Goal: Navigation & Orientation: Understand site structure

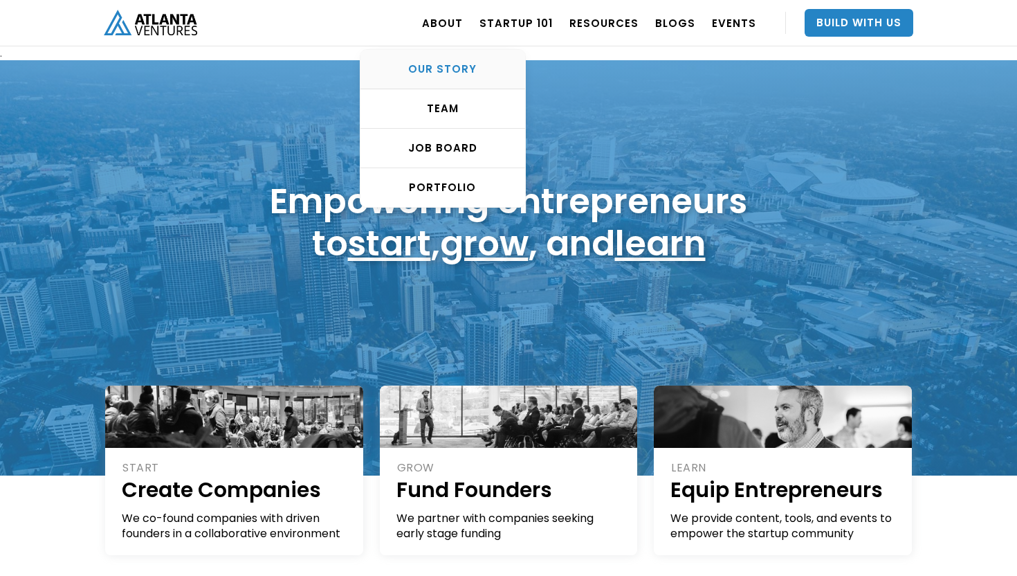
click at [445, 73] on div "OUR STORY" at bounding box center [443, 69] width 165 height 14
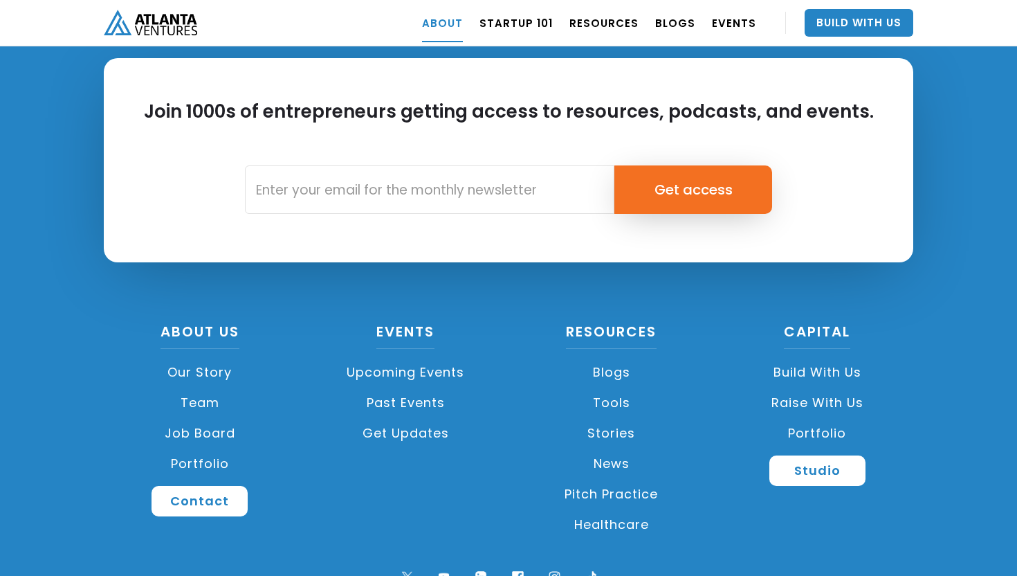
scroll to position [6164, 0]
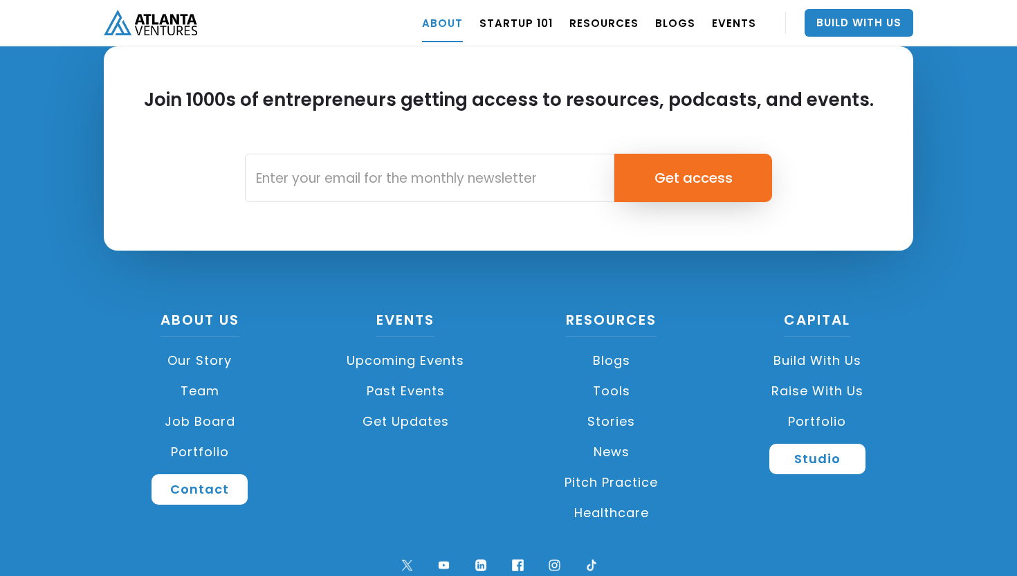
click at [804, 406] on link "Portfolio" at bounding box center [818, 421] width 192 height 30
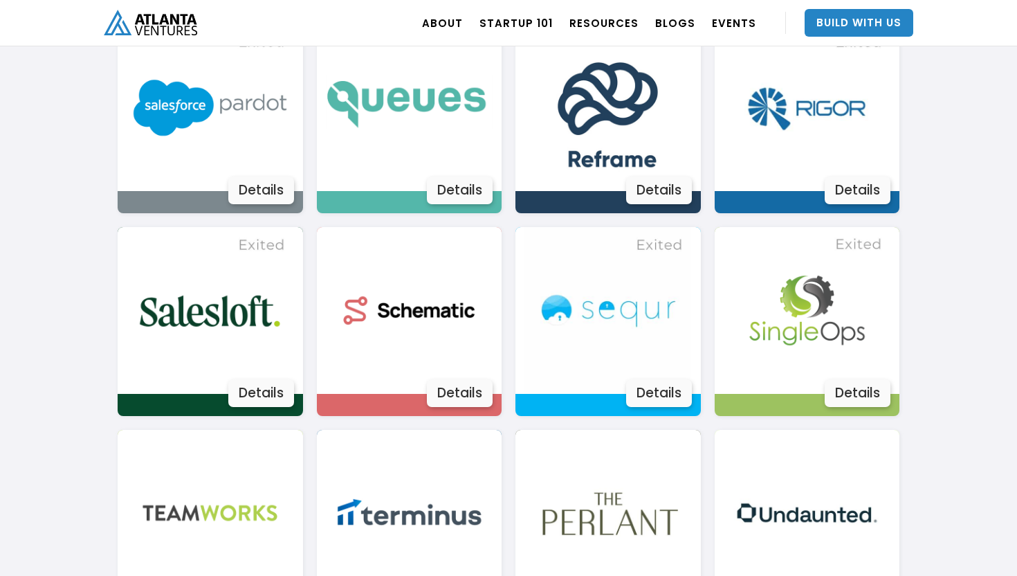
scroll to position [1694, 0]
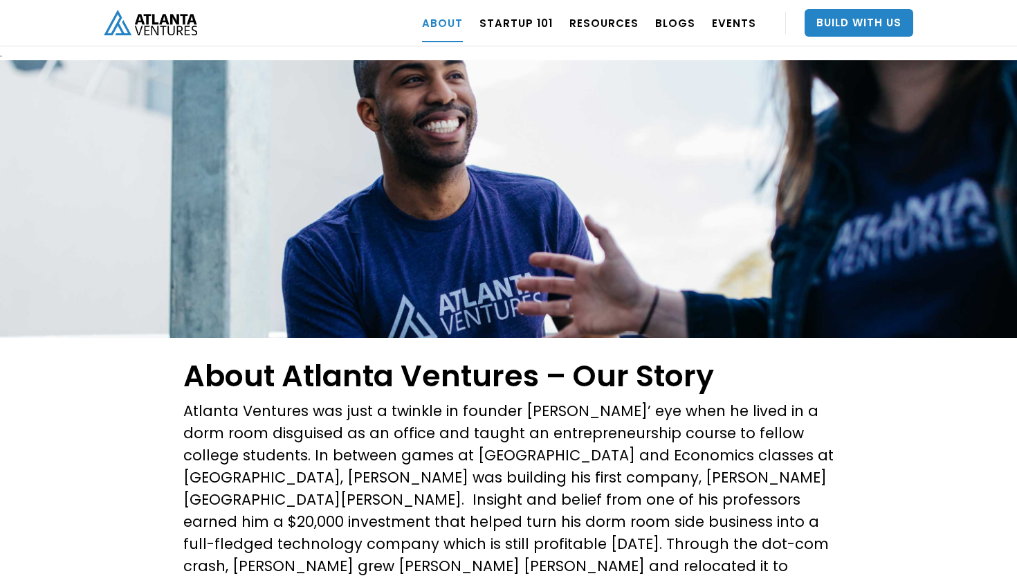
click at [181, 15] on img "home" at bounding box center [150, 23] width 93 height 26
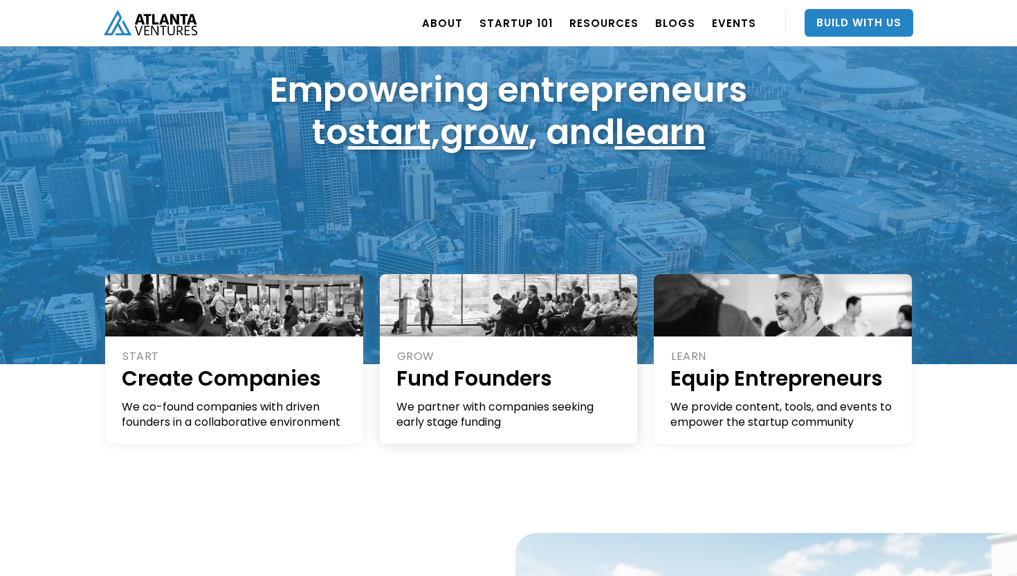
scroll to position [121, 0]
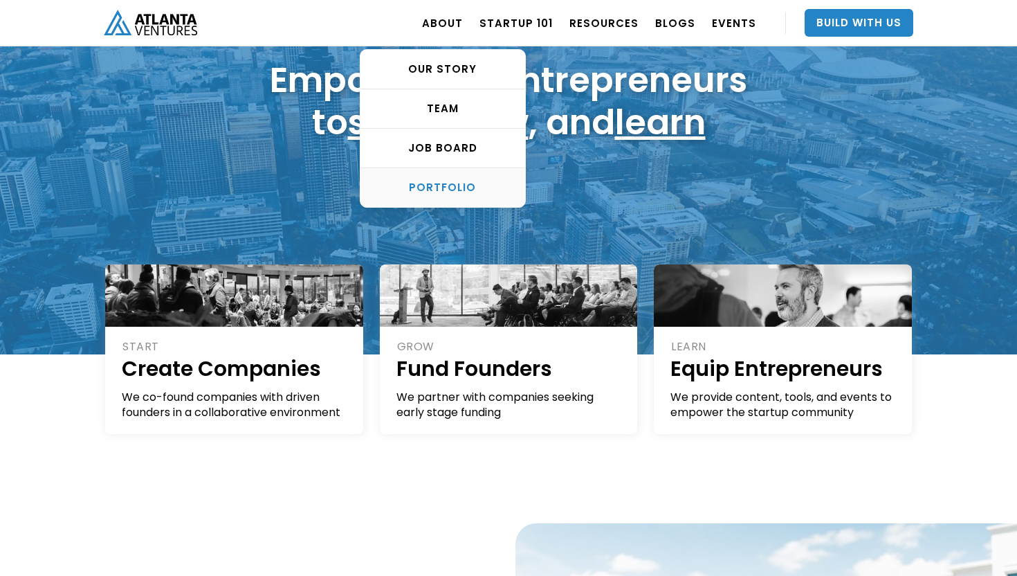
click at [462, 176] on link "PORTFOLIO" at bounding box center [443, 187] width 165 height 39
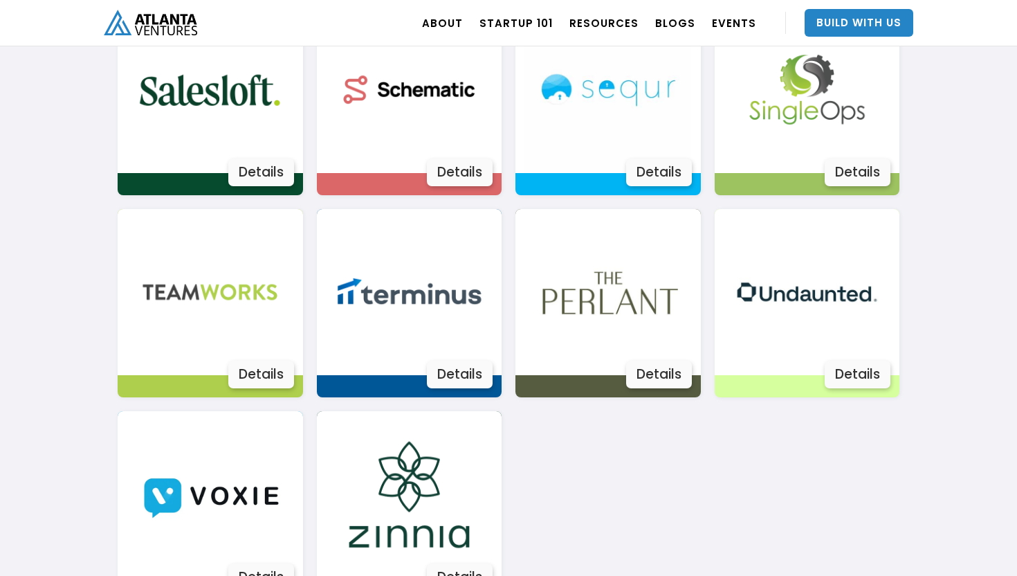
scroll to position [2486, 0]
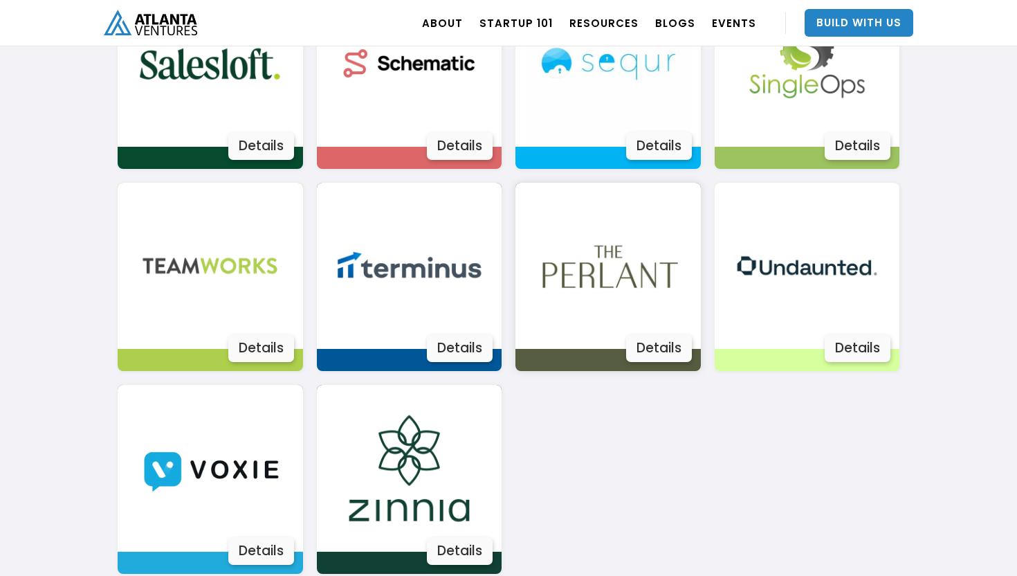
click at [621, 278] on img at bounding box center [608, 266] width 167 height 167
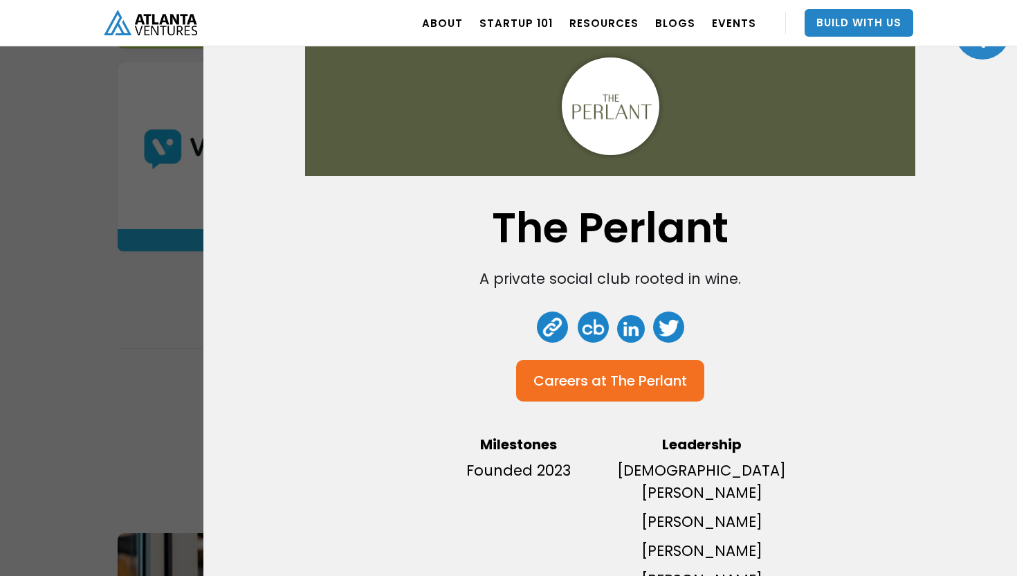
scroll to position [0, 0]
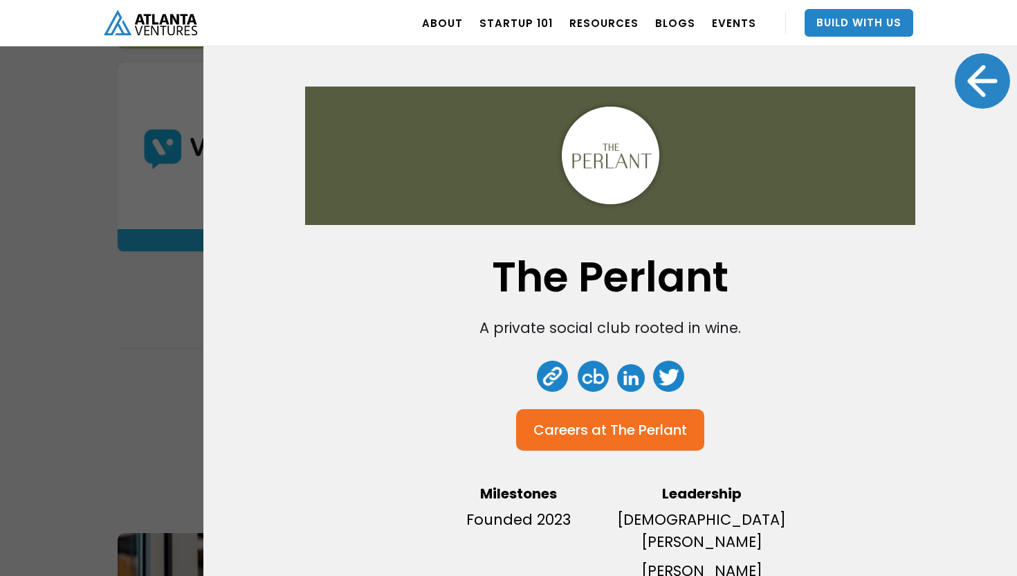
click at [984, 68] on div at bounding box center [982, 80] width 55 height 55
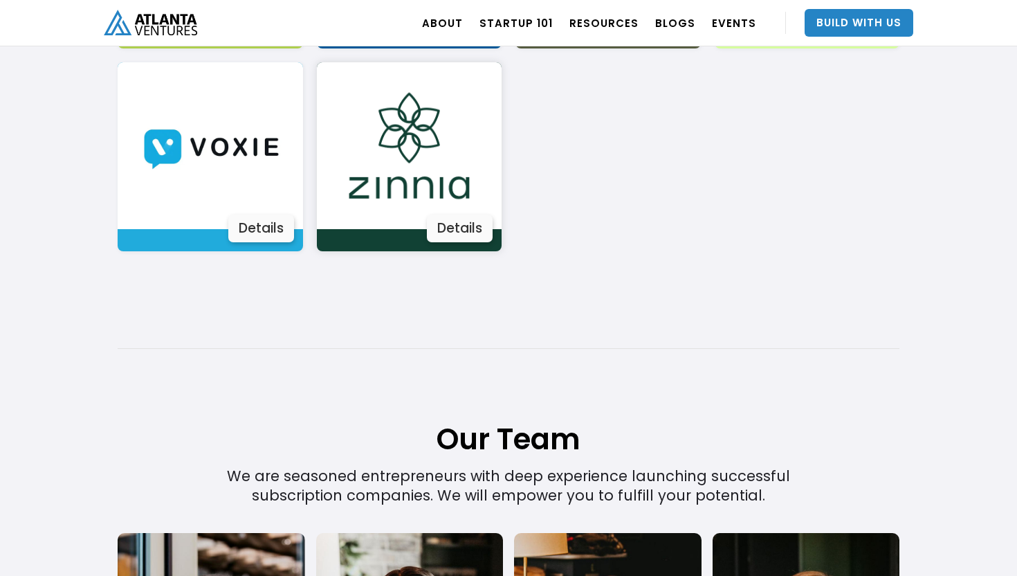
click at [428, 164] on img at bounding box center [409, 145] width 167 height 167
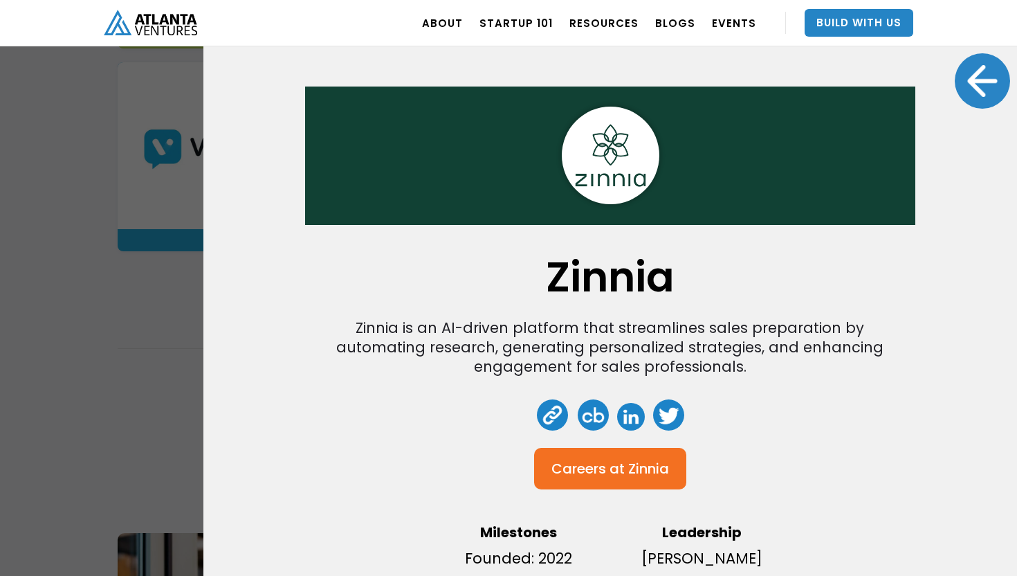
click at [997, 64] on div at bounding box center [982, 80] width 55 height 55
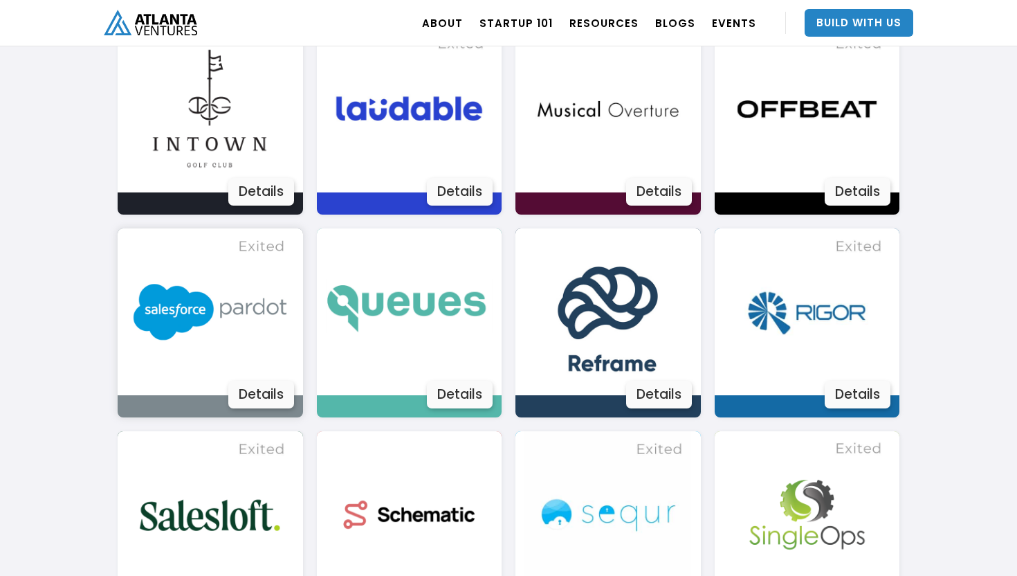
scroll to position [1965, 0]
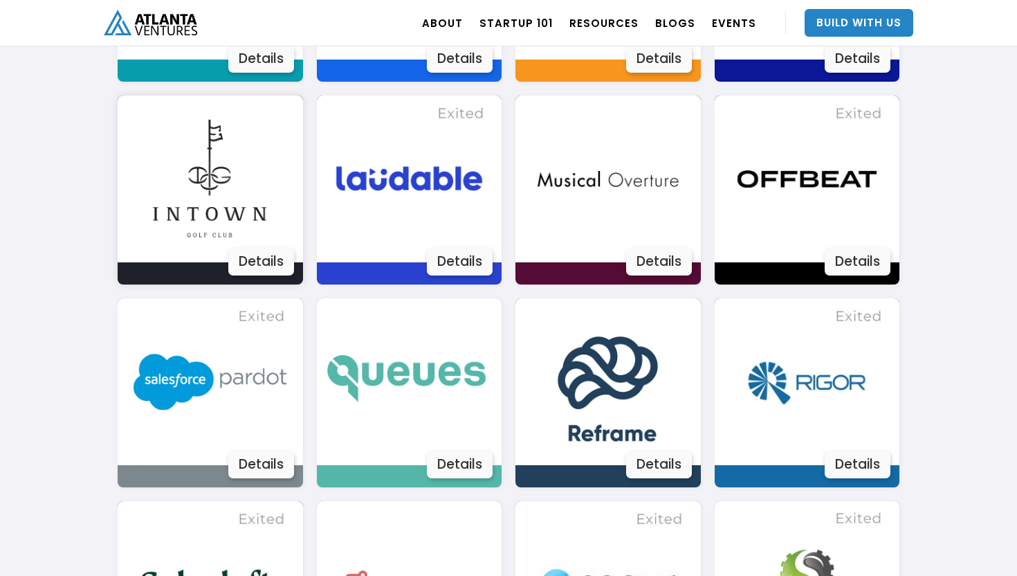
click at [221, 203] on img at bounding box center [210, 179] width 167 height 167
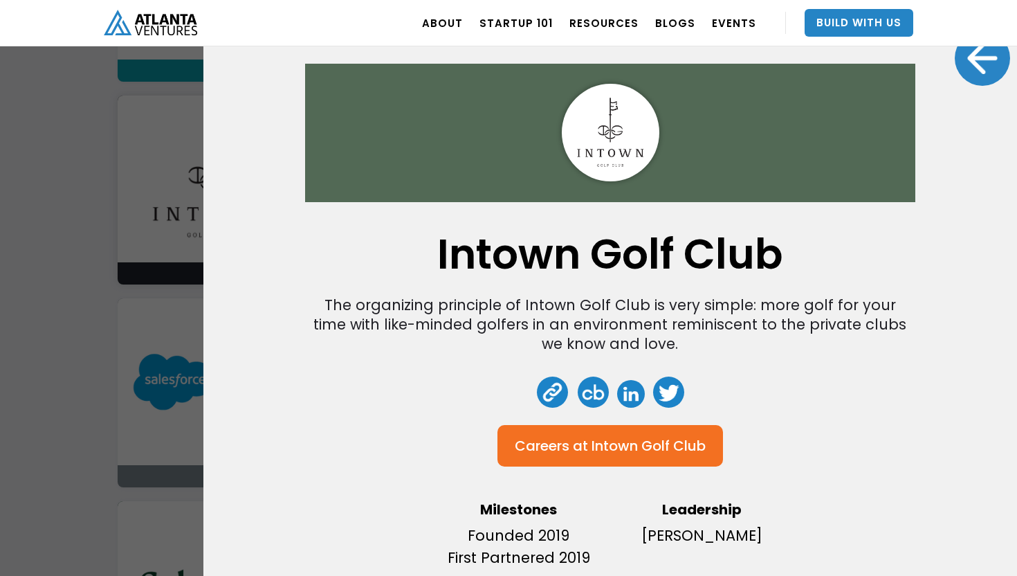
scroll to position [1968, 0]
click at [995, 78] on div at bounding box center [982, 57] width 55 height 55
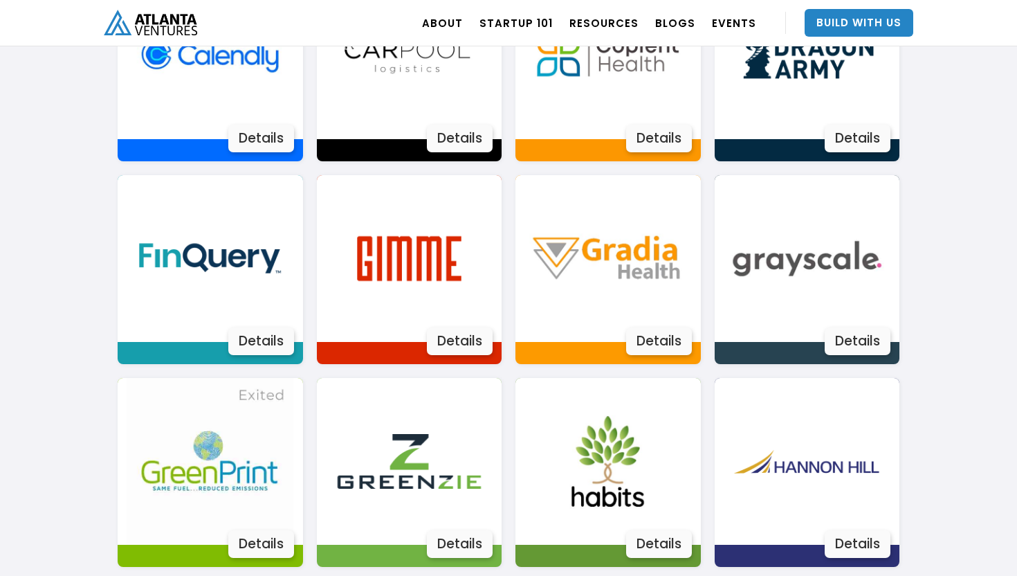
scroll to position [1274, 0]
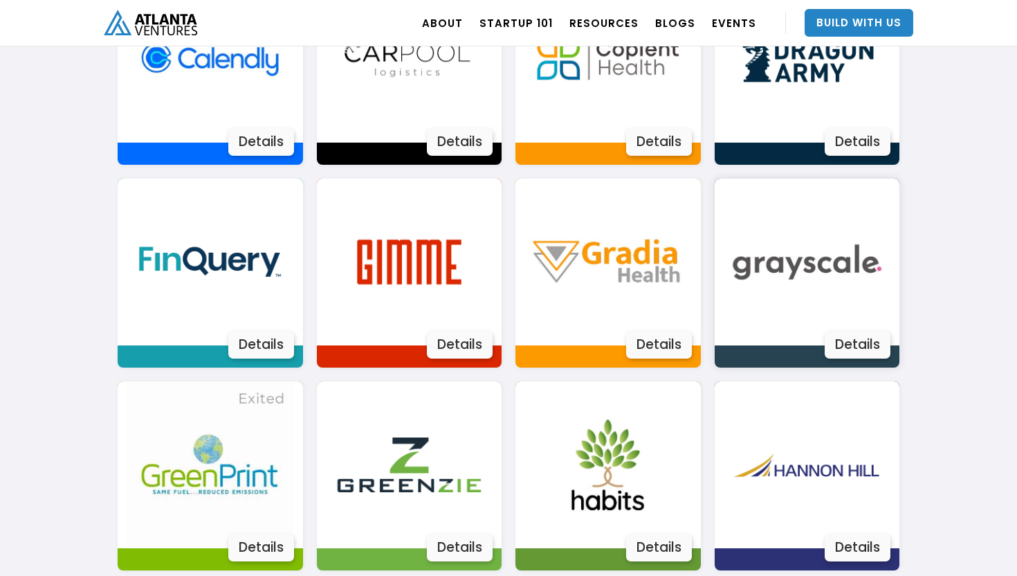
click at [773, 289] on img at bounding box center [807, 262] width 167 height 167
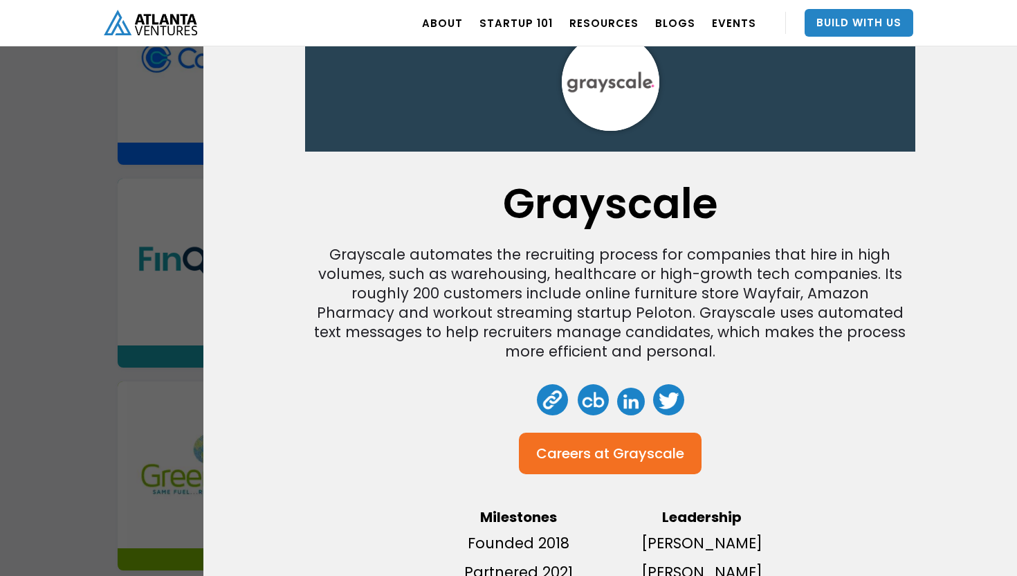
scroll to position [117, 0]
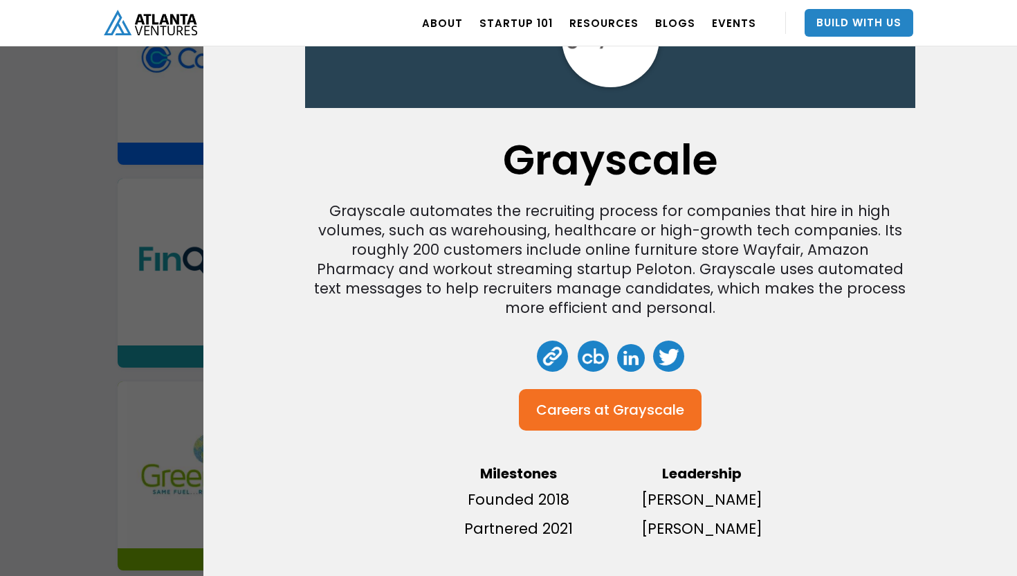
click at [145, 152] on div "Grayscale Grayscale automates the recruiting process for companies that hire in…" at bounding box center [508, 288] width 1017 height 576
click at [165, 186] on div "Grayscale Grayscale automates the recruiting process for companies that hire in…" at bounding box center [508, 288] width 1017 height 576
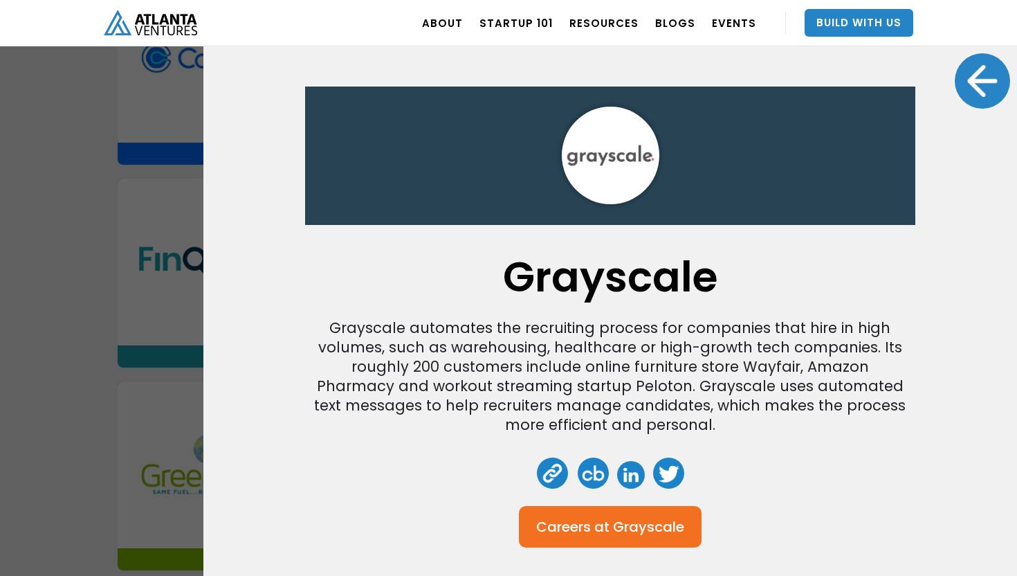
click at [988, 75] on div at bounding box center [982, 80] width 55 height 55
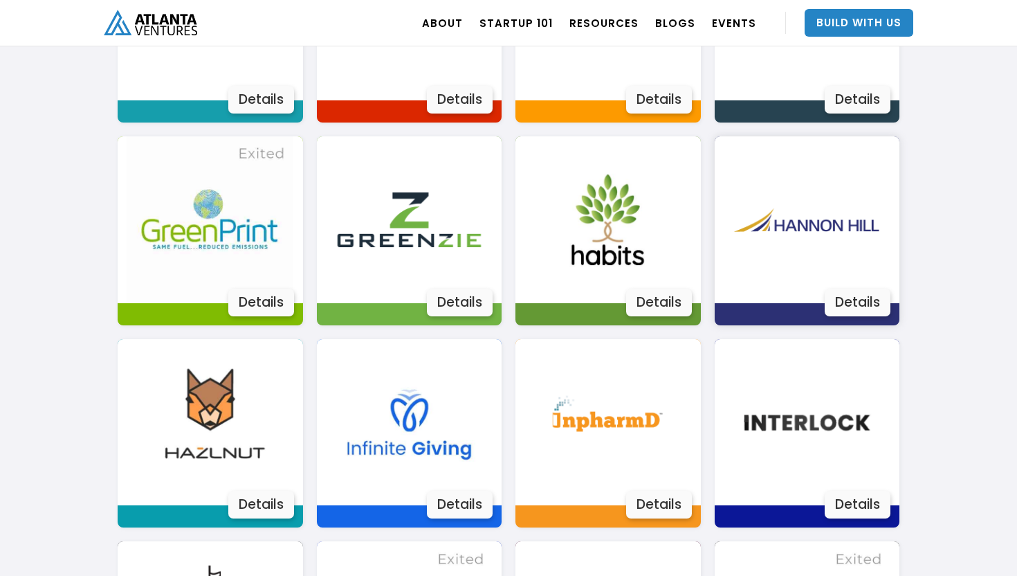
scroll to position [1515, 0]
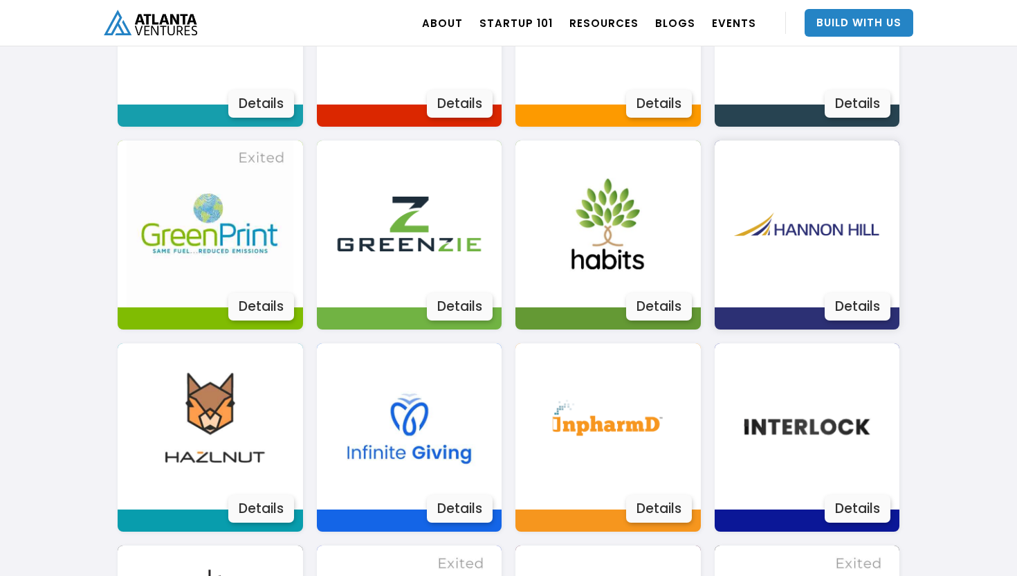
click at [834, 198] on img at bounding box center [807, 223] width 167 height 167
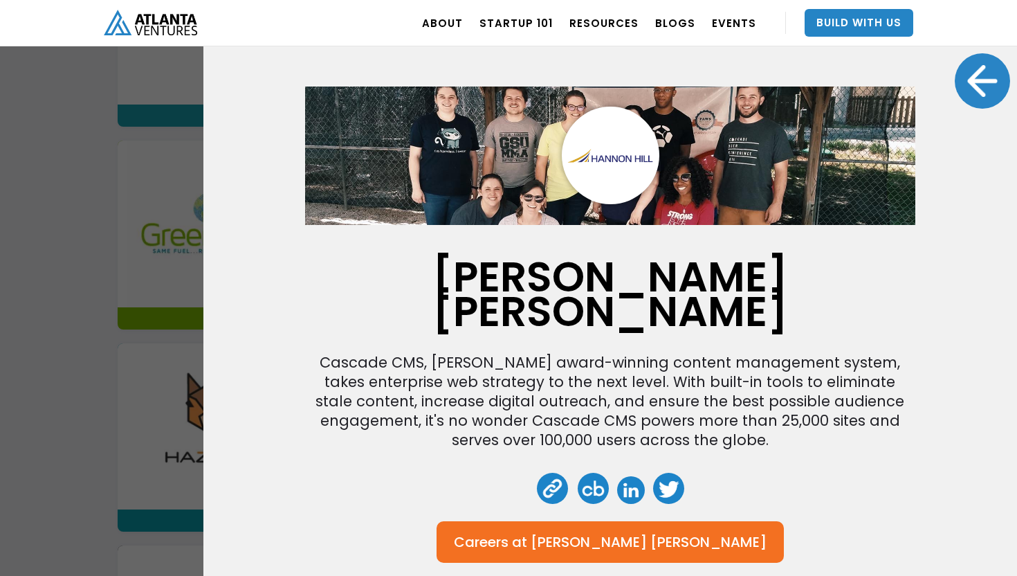
click at [734, 114] on img at bounding box center [610, 156] width 610 height 144
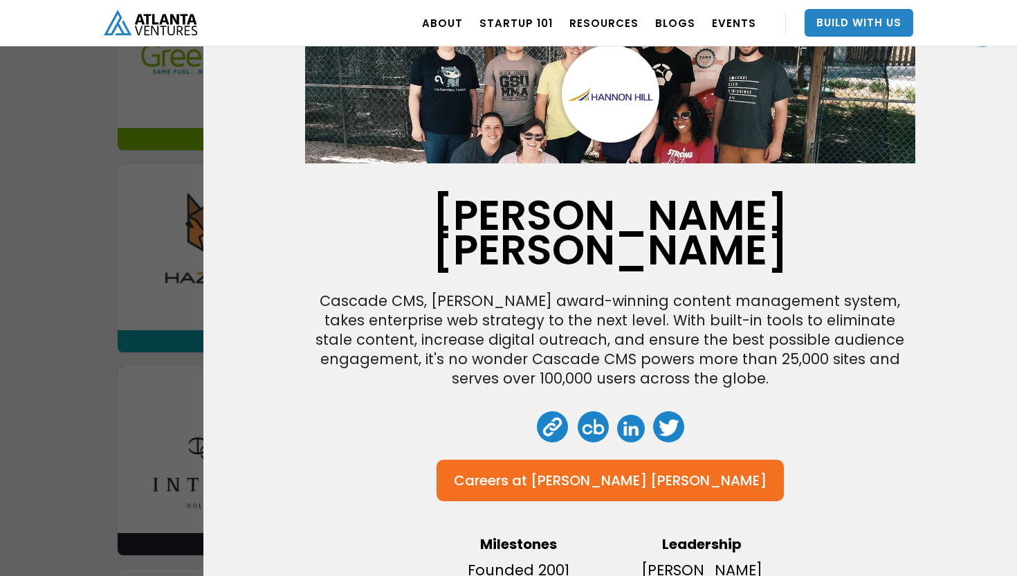
scroll to position [1700, 0]
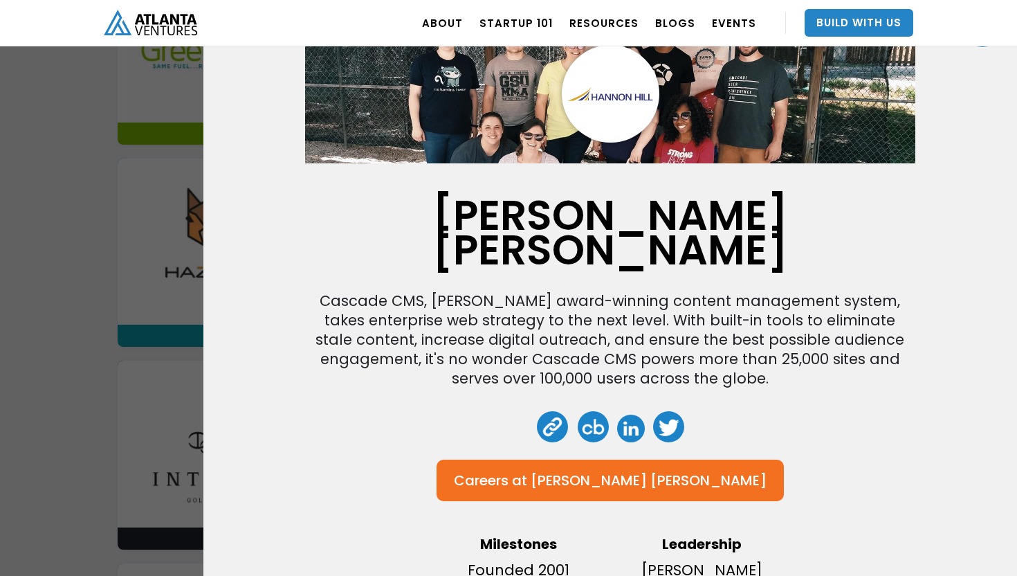
click at [129, 313] on div "Hannon Hill Cascade CMS, Hannon Hill's award-winning content management system,…" at bounding box center [508, 288] width 1017 height 576
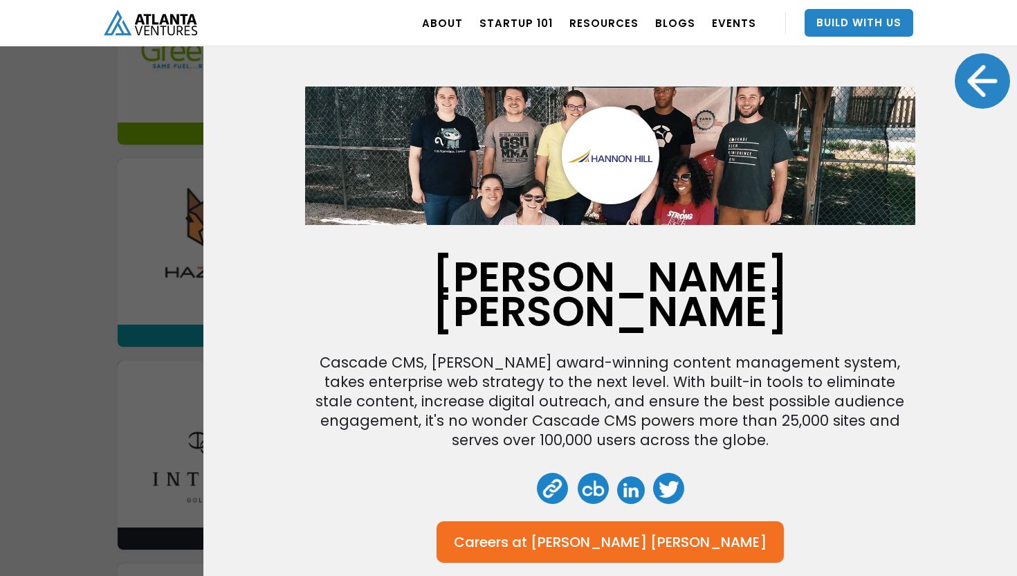
click at [972, 96] on div at bounding box center [982, 80] width 55 height 55
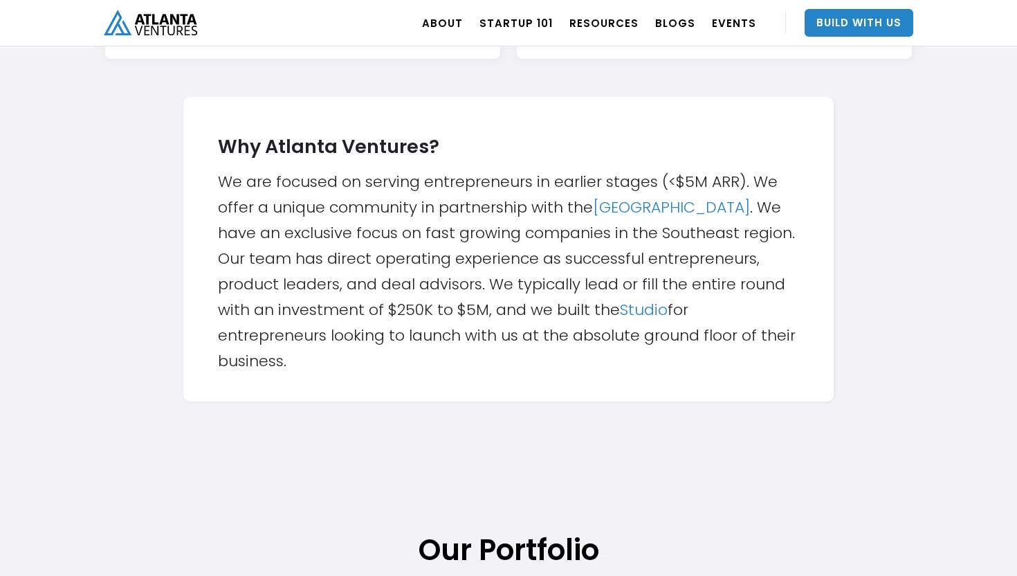
scroll to position [189, 0]
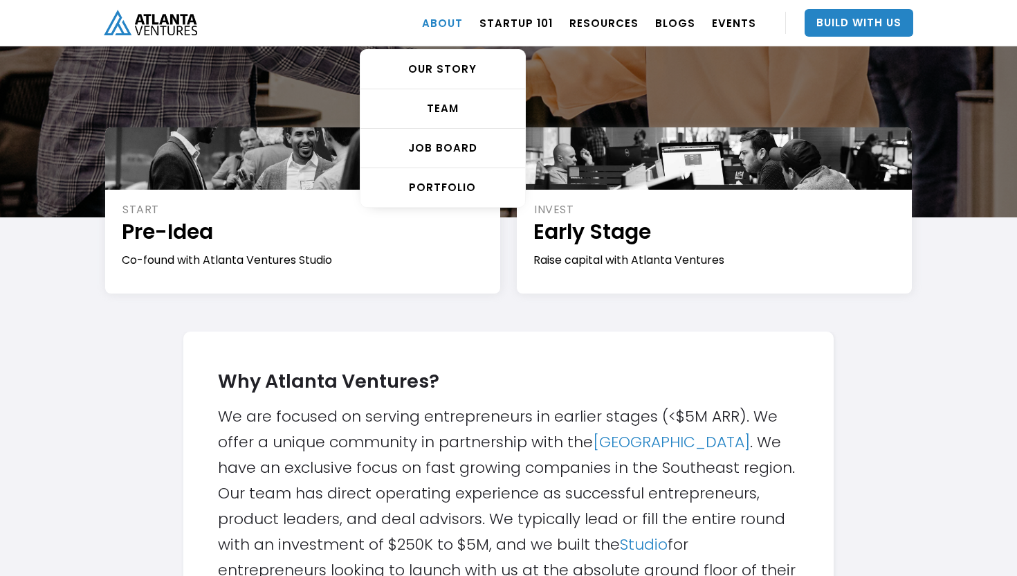
click at [460, 29] on link "ABOUT" at bounding box center [442, 22] width 41 height 39
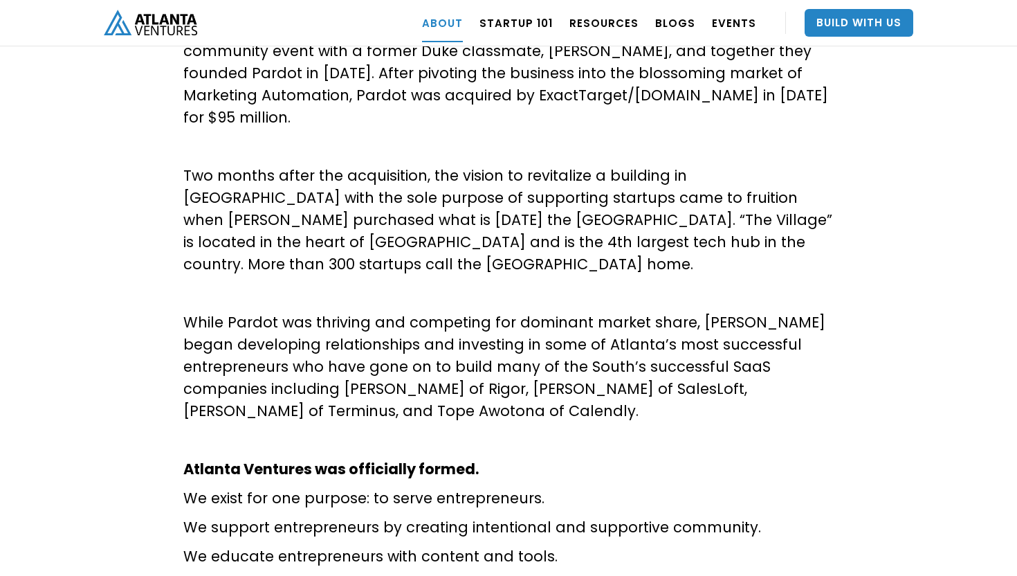
scroll to position [529, 0]
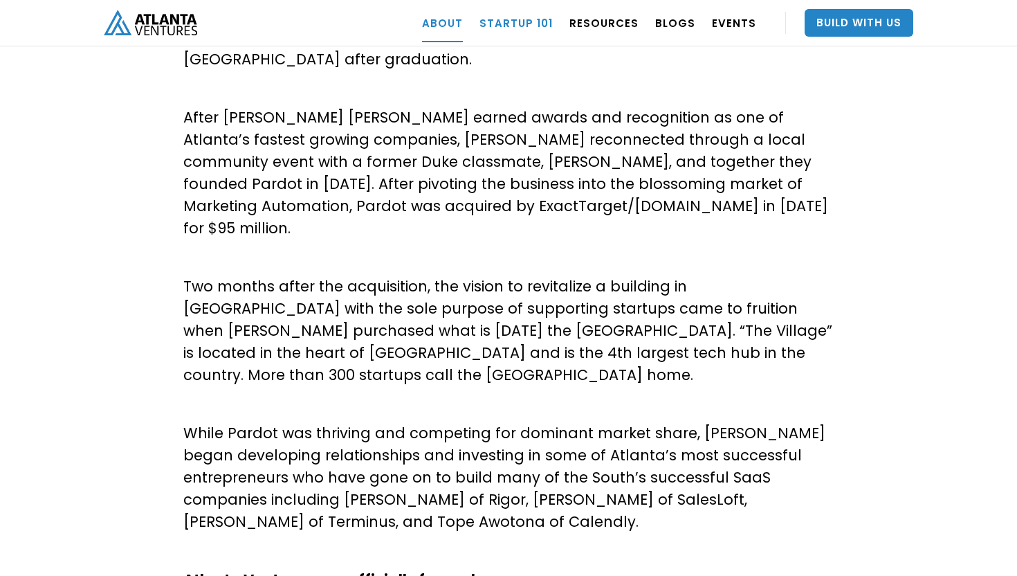
click at [506, 26] on link "Startup 101" at bounding box center [516, 22] width 73 height 39
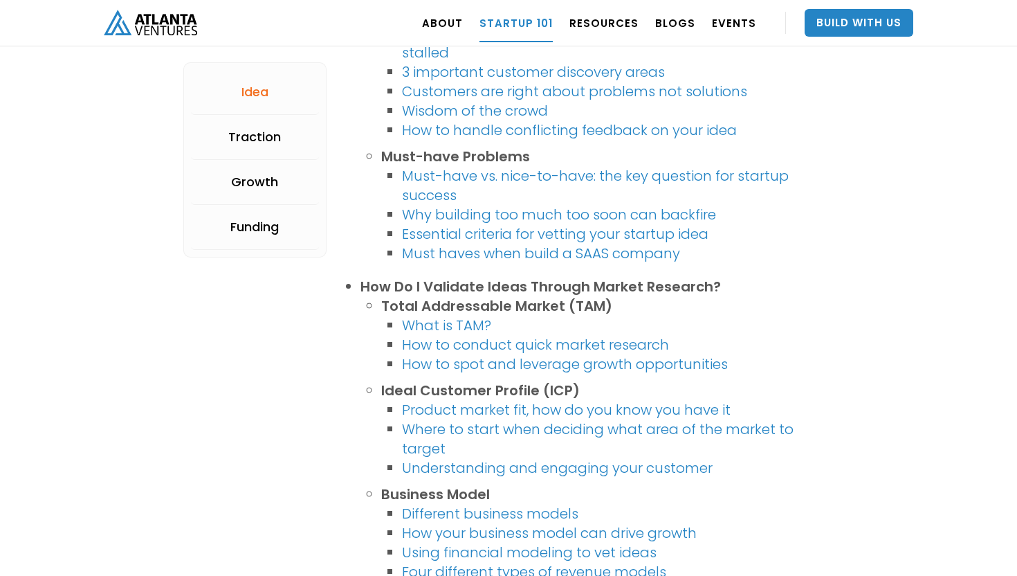
scroll to position [641, 0]
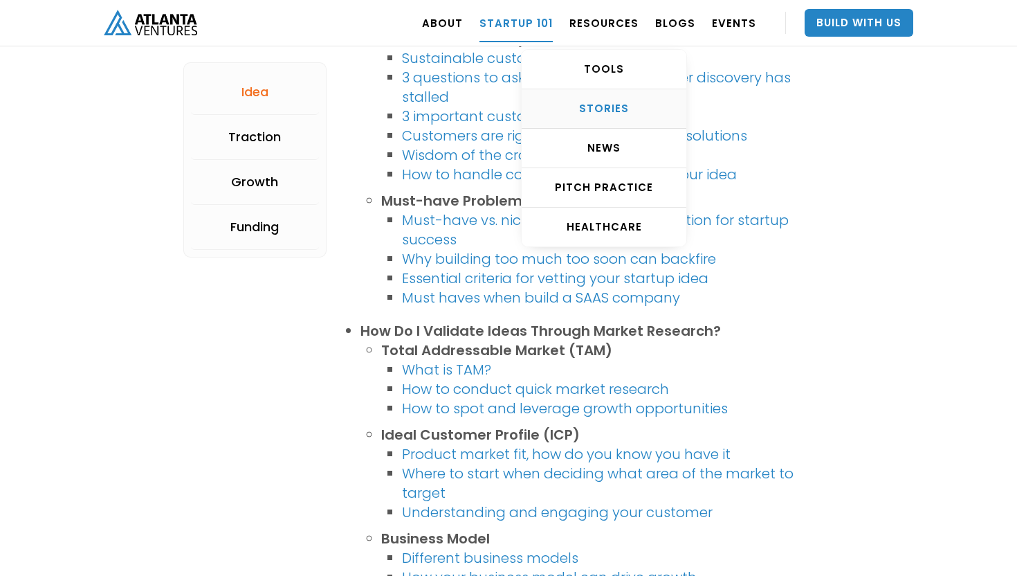
click at [600, 105] on div "STORIES" at bounding box center [604, 109] width 165 height 14
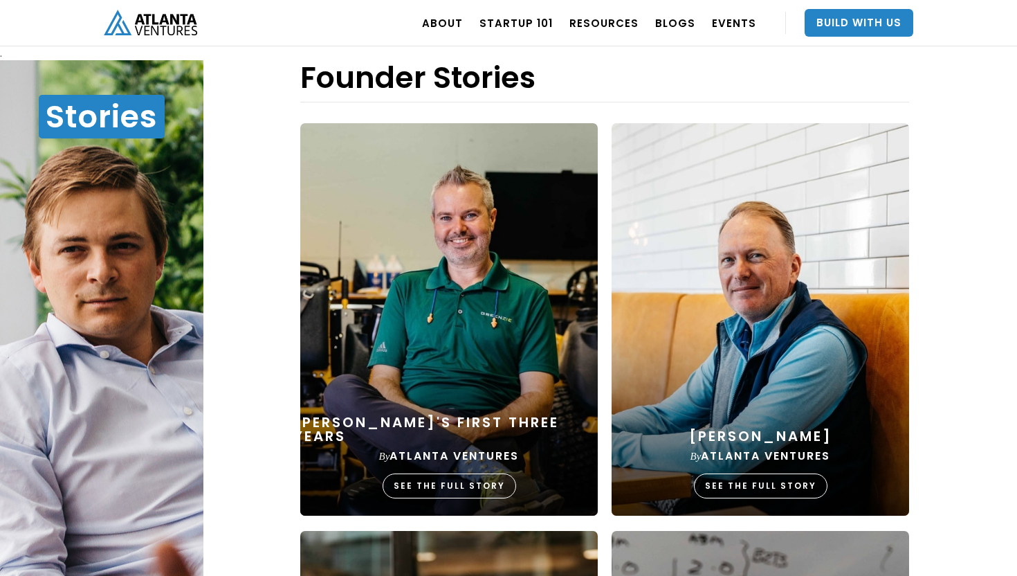
click at [191, 28] on img "home" at bounding box center [150, 23] width 93 height 26
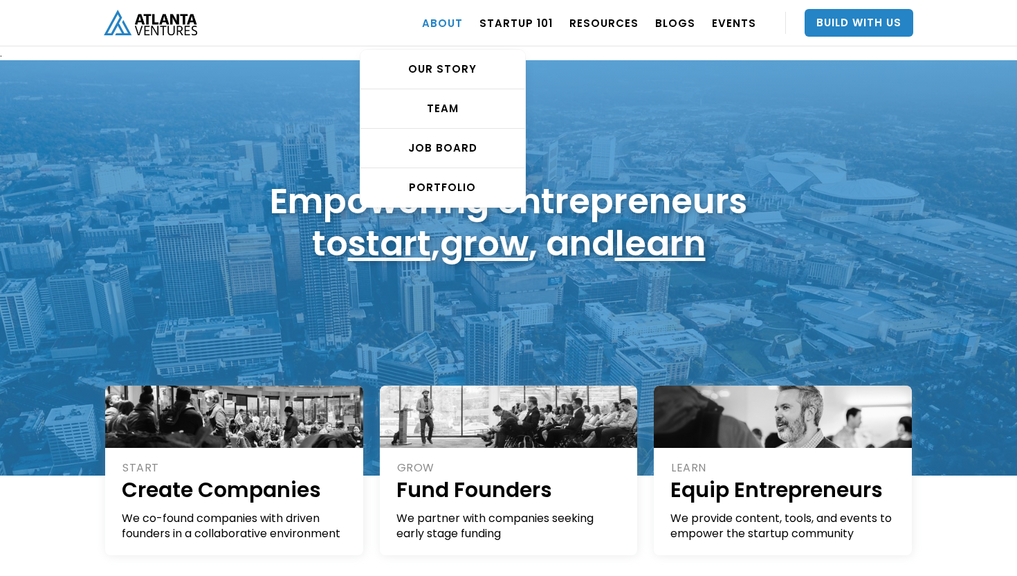
click at [463, 24] on link "ABOUT" at bounding box center [442, 22] width 41 height 39
